Goal: Task Accomplishment & Management: Manage account settings

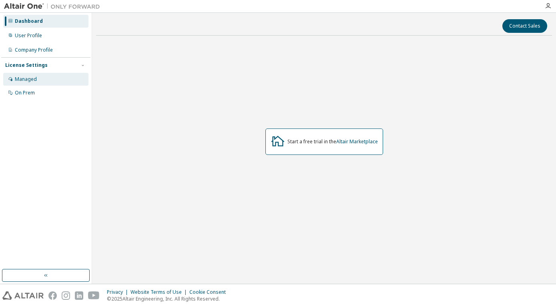
click at [28, 83] on div "Managed" at bounding box center [45, 79] width 85 height 13
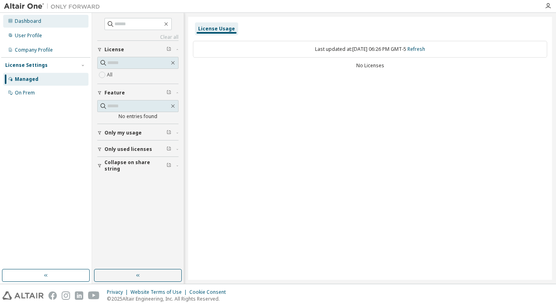
click at [32, 16] on div "Dashboard" at bounding box center [45, 21] width 85 height 13
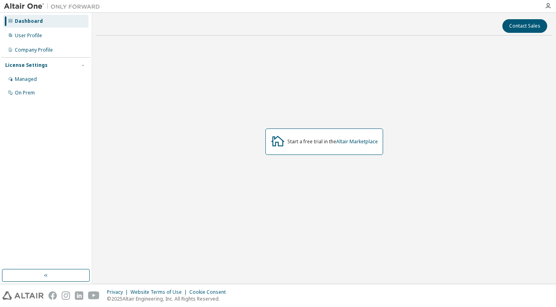
click at [340, 147] on div "Start a free trial in the Altair Marketplace" at bounding box center [324, 141] width 118 height 26
click at [359, 142] on link "Altair Marketplace" at bounding box center [357, 141] width 42 height 7
click at [116, 136] on div "Start a free trial in the Altair Marketplace" at bounding box center [324, 142] width 456 height 200
click at [34, 77] on div "Managed" at bounding box center [26, 79] width 22 height 6
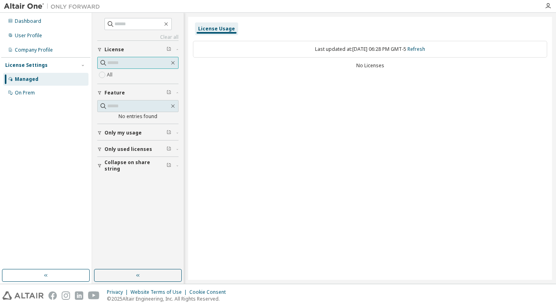
click at [132, 58] on span at bounding box center [137, 63] width 81 height 12
click at [113, 72] on label "All" at bounding box center [110, 75] width 7 height 10
click at [129, 150] on span "Only used licenses" at bounding box center [128, 149] width 48 height 6
click at [114, 280] on button "button" at bounding box center [138, 275] width 88 height 13
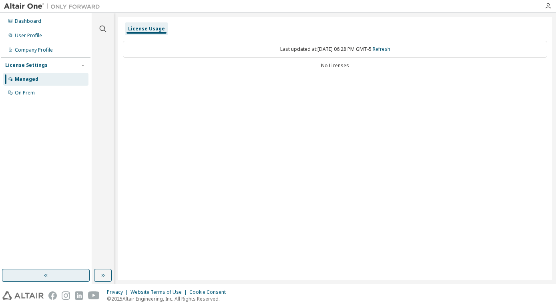
click at [48, 279] on button "button" at bounding box center [46, 275] width 88 height 13
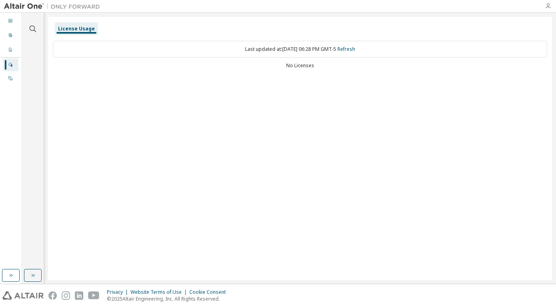
click at [550, 6] on icon "button" at bounding box center [547, 6] width 6 height 6
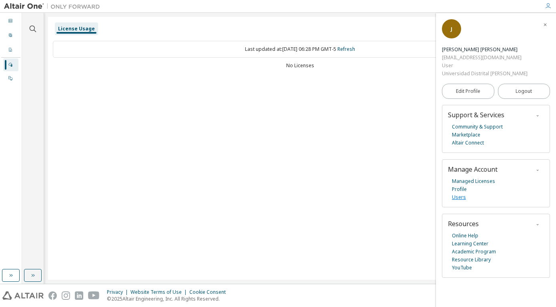
click at [460, 201] on link "Users" at bounding box center [459, 197] width 14 height 8
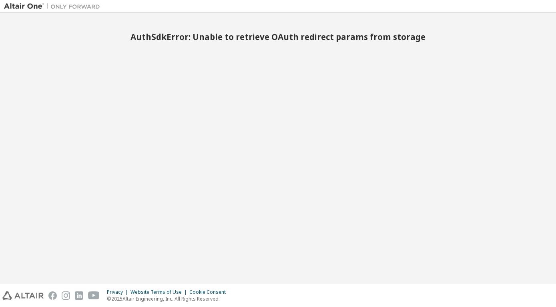
click at [30, 8] on img at bounding box center [54, 6] width 100 height 8
click at [78, 2] on div at bounding box center [52, 6] width 104 height 12
click at [532, 8] on div at bounding box center [325, 6] width 442 height 12
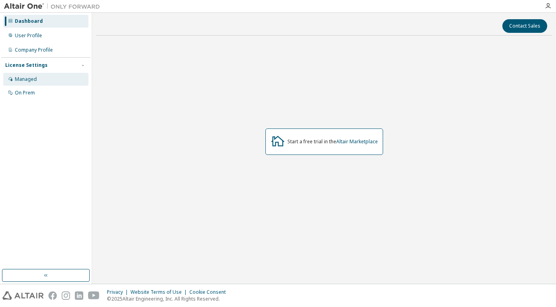
click at [26, 79] on div "Managed" at bounding box center [26, 79] width 22 height 6
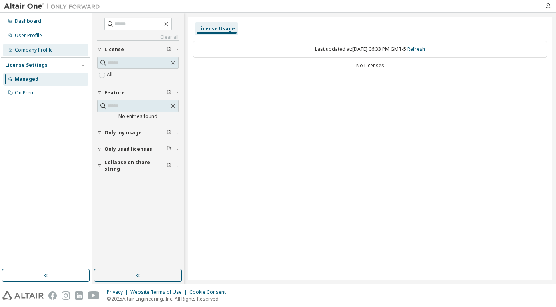
click at [18, 45] on div "Company Profile" at bounding box center [45, 50] width 85 height 13
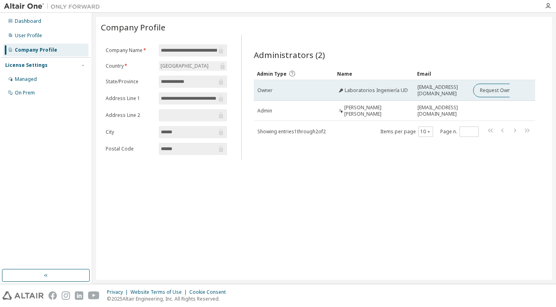
click at [350, 90] on span "Laboratorios Ingeniería UD" at bounding box center [375, 90] width 63 height 6
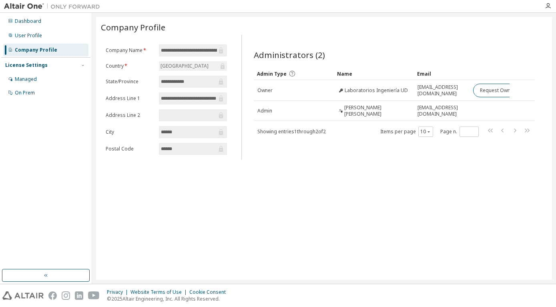
click at [168, 119] on span at bounding box center [193, 115] width 68 height 12
click at [49, 36] on div "User Profile" at bounding box center [45, 35] width 85 height 13
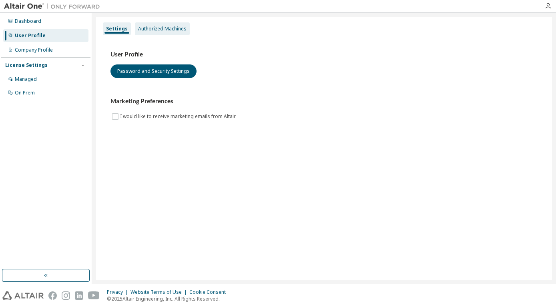
click at [166, 30] on div "Authorized Machines" at bounding box center [162, 29] width 48 height 6
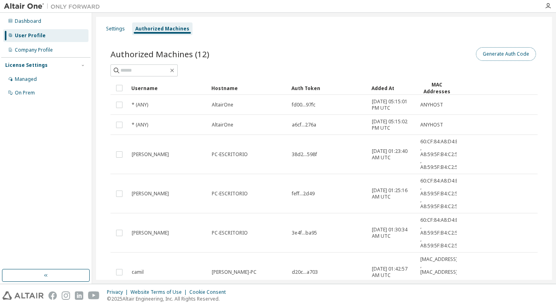
click at [520, 50] on button "Generate Auth Code" at bounding box center [506, 54] width 60 height 14
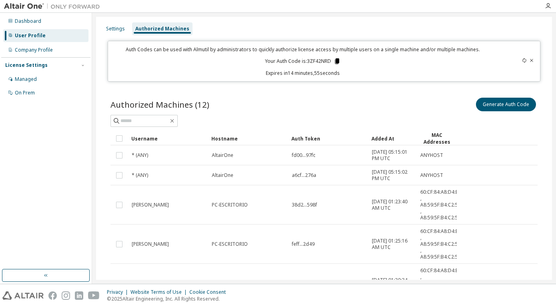
click at [334, 60] on icon at bounding box center [336, 61] width 7 height 7
